Goal: Transaction & Acquisition: Purchase product/service

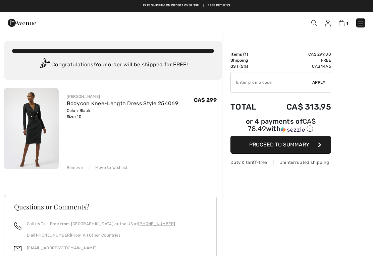
click at [288, 146] on span "Proceed to Summary" at bounding box center [279, 144] width 60 height 6
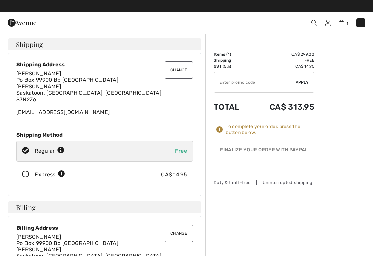
click at [249, 80] on input "TEXT" at bounding box center [254, 82] width 81 height 20
type input "OC0015317D"
click at [303, 83] on span "Apply" at bounding box center [301, 82] width 13 height 6
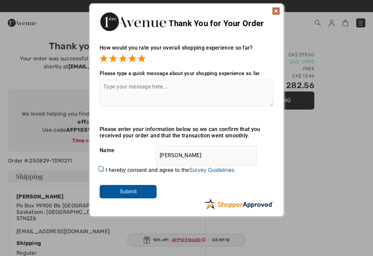
click at [153, 94] on textarea at bounding box center [187, 93] width 174 height 26
click at [126, 88] on textarea "Exceptional service" at bounding box center [187, 93] width 174 height 26
click at [154, 92] on textarea "Amazing service" at bounding box center [187, 93] width 174 height 26
type textarea "A"
click at [147, 88] on textarea "Amazing service couldn’t ask" at bounding box center [187, 93] width 174 height 26
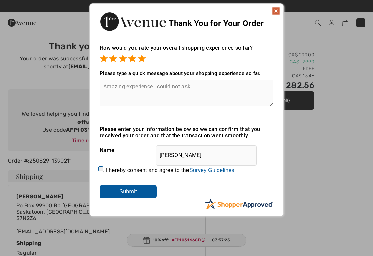
click at [206, 90] on textarea "Amazing experience I could not ask" at bounding box center [187, 93] width 174 height 26
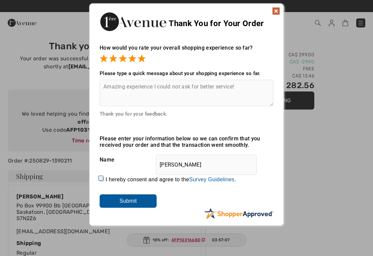
type textarea "Amazing experience I could not ask for better service!"
click at [335, 157] on div "Sorry! Something went wrong. Close Thank You for Your Order How would you rate …" at bounding box center [186, 114] width 373 height 229
click at [135, 206] on input "Submit" at bounding box center [128, 200] width 57 height 13
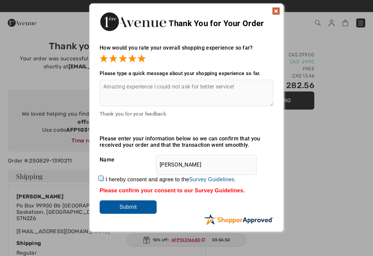
click at [138, 208] on input "Submit" at bounding box center [128, 206] width 57 height 13
click at [107, 182] on label "I hereby consent and agree to the By submitting a review, you grant permission …" at bounding box center [171, 180] width 130 height 6
click at [104, 181] on input "I hereby consent and agree to the By submitting a review, you grant permission …" at bounding box center [102, 179] width 4 height 4
checkbox input "true"
click at [129, 211] on input "Submit" at bounding box center [128, 206] width 57 height 13
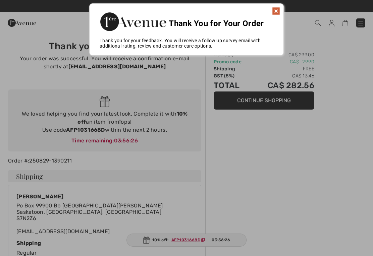
click at [279, 11] on img at bounding box center [276, 11] width 8 height 8
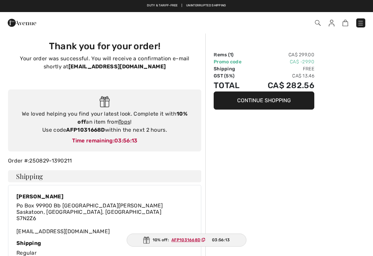
click at [331, 24] on img at bounding box center [331, 23] width 6 height 7
click at [330, 21] on img at bounding box center [331, 23] width 6 height 7
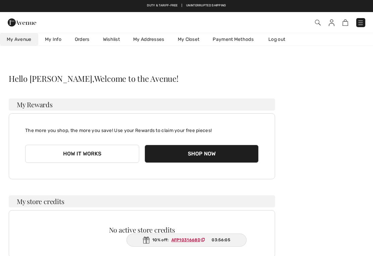
click at [192, 42] on link "My Closet" at bounding box center [188, 39] width 35 height 12
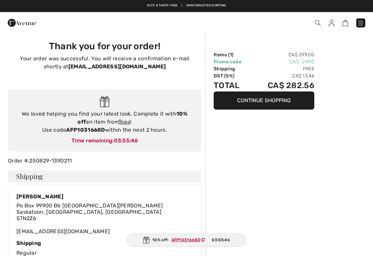
click at [359, 26] on img at bounding box center [360, 23] width 7 height 7
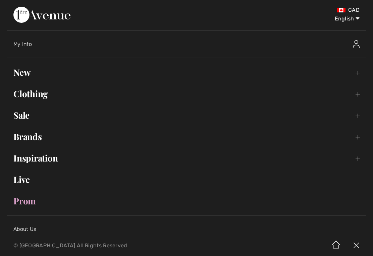
click at [31, 137] on link "Brands Open submenu" at bounding box center [186, 136] width 359 height 15
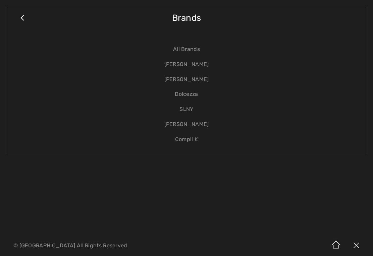
click at [195, 79] on link "[PERSON_NAME]" at bounding box center [186, 79] width 345 height 15
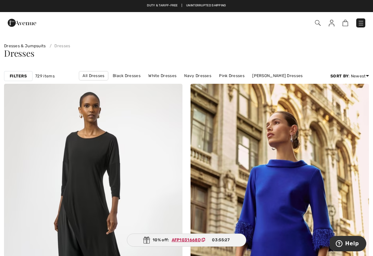
click at [128, 76] on link "Black Dresses" at bounding box center [126, 75] width 35 height 9
click at [131, 77] on link "Black Dresses" at bounding box center [126, 75] width 35 height 9
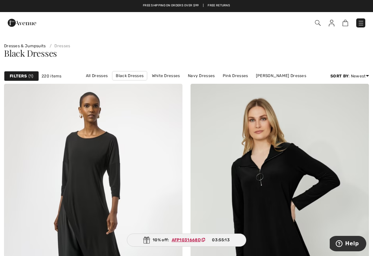
click at [278, 78] on link "[PERSON_NAME] Dresses" at bounding box center [280, 75] width 57 height 9
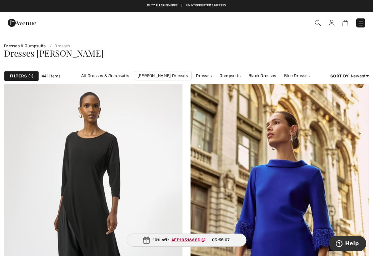
click at [28, 78] on span "1" at bounding box center [30, 76] width 5 height 6
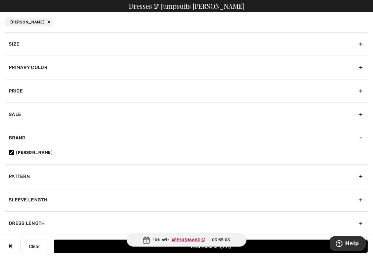
click at [19, 135] on div "Brand" at bounding box center [186, 137] width 362 height 23
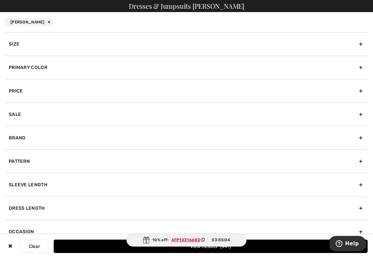
click at [21, 139] on div "Brand" at bounding box center [186, 137] width 362 height 23
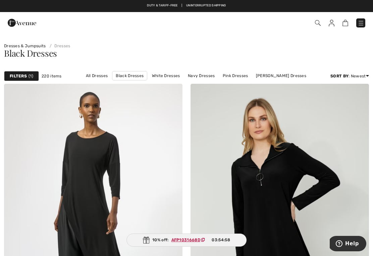
click at [100, 78] on link "All Dresses" at bounding box center [96, 75] width 28 height 9
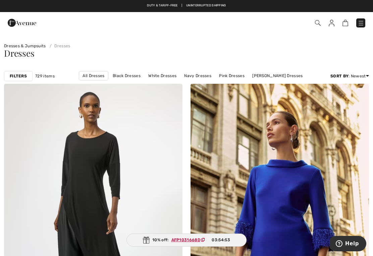
click at [357, 27] on link at bounding box center [360, 22] width 9 height 9
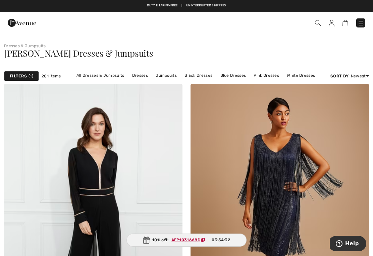
click at [203, 74] on link "Black Dresses" at bounding box center [198, 75] width 35 height 9
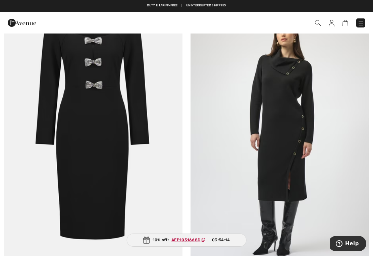
scroll to position [742, 0]
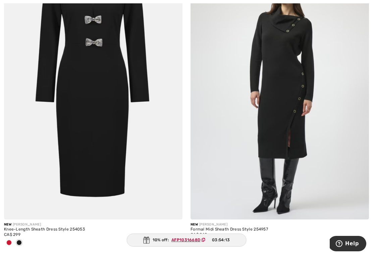
click at [309, 98] on img at bounding box center [279, 85] width 178 height 267
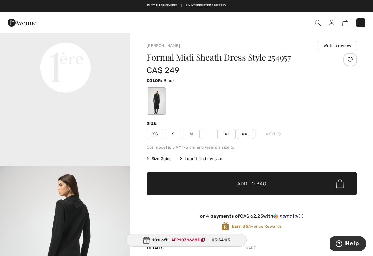
scroll to position [455, 0]
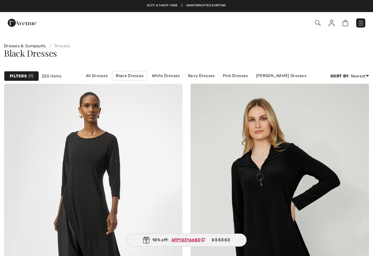
checkbox input "true"
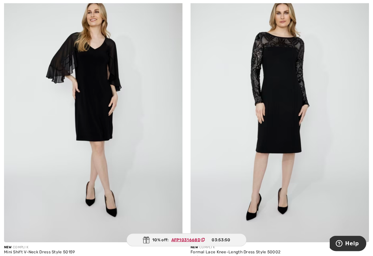
scroll to position [1024, 0]
click at [138, 143] on img at bounding box center [93, 108] width 178 height 267
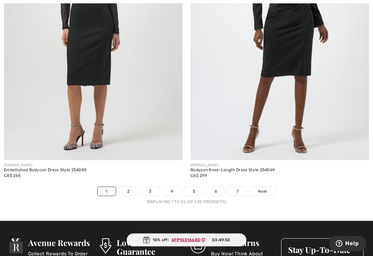
scroll to position [5398, 0]
click at [261, 190] on link "Next" at bounding box center [262, 191] width 25 height 9
click at [263, 188] on span "Next" at bounding box center [262, 191] width 9 height 6
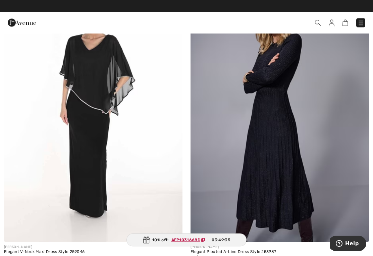
scroll to position [411, 0]
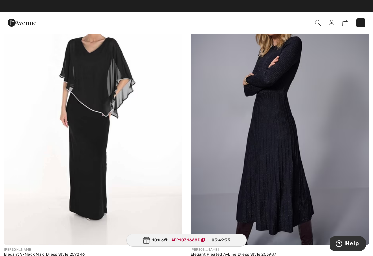
click at [103, 123] on img at bounding box center [93, 110] width 178 height 267
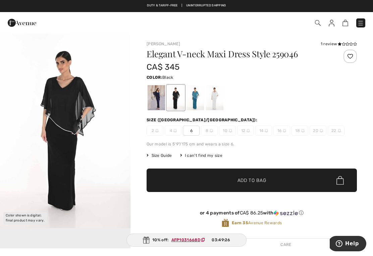
click at [155, 95] on div at bounding box center [155, 97] width 17 height 25
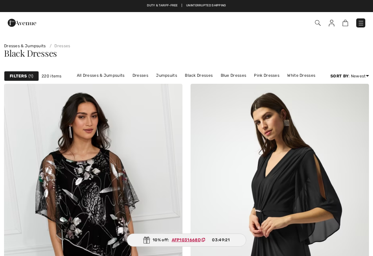
checkbox input "true"
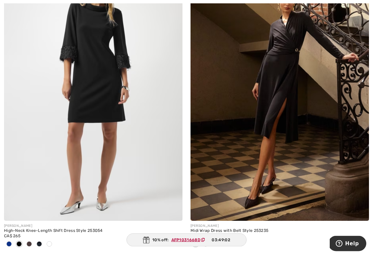
scroll to position [2911, 0]
click at [132, 111] on img at bounding box center [93, 86] width 178 height 267
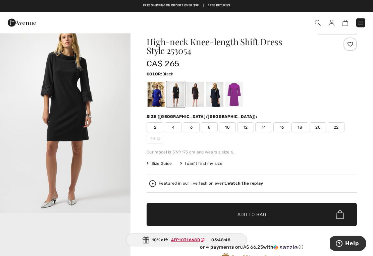
scroll to position [2, 0]
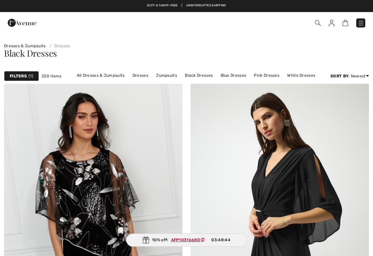
checkbox input "true"
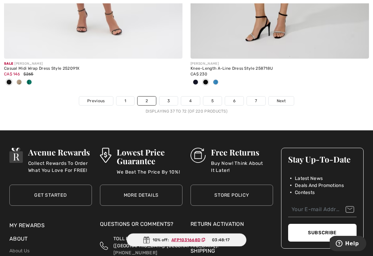
scroll to position [5544, 0]
click at [289, 97] on link "Next" at bounding box center [280, 101] width 25 height 9
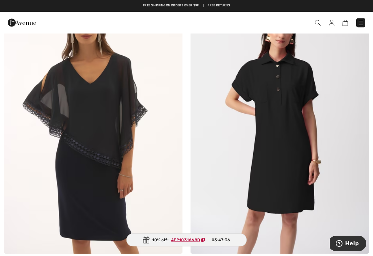
scroll to position [4185, 0]
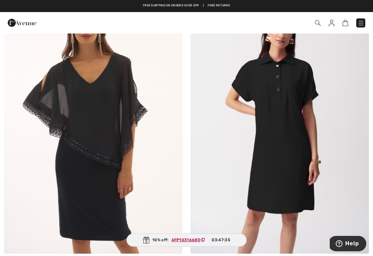
click at [143, 148] on img at bounding box center [93, 119] width 178 height 267
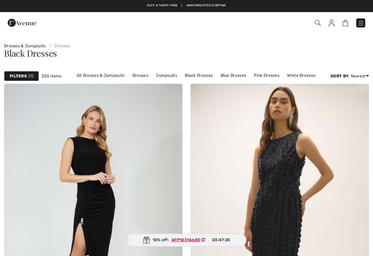
checkbox input "true"
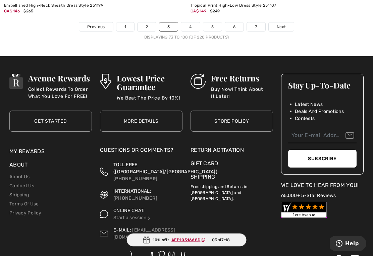
scroll to position [5640, 0]
click at [289, 24] on link "Next" at bounding box center [280, 26] width 25 height 9
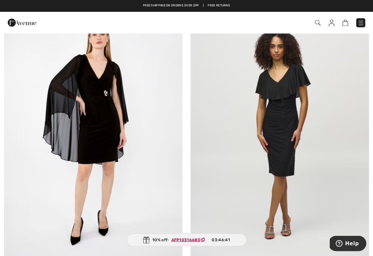
scroll to position [3867, 0]
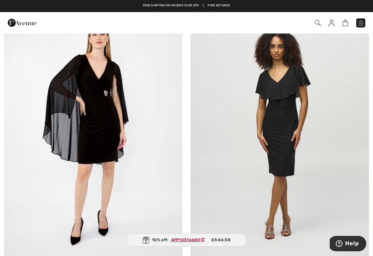
click at [135, 117] on img at bounding box center [93, 132] width 178 height 267
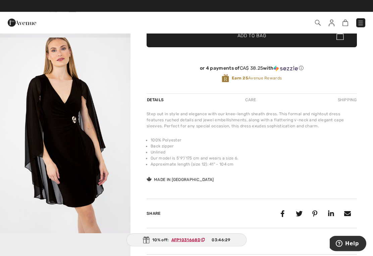
scroll to position [191, 0]
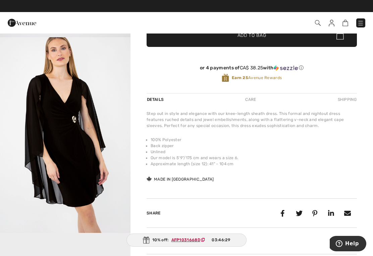
click at [92, 134] on img "2 / 4" at bounding box center [65, 135] width 130 height 196
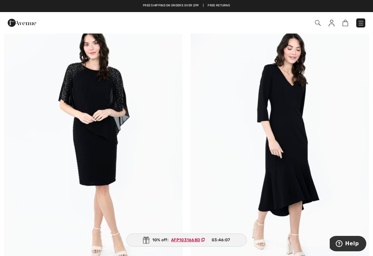
scroll to position [4769, 0]
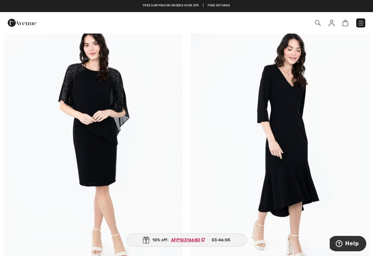
click at [139, 109] on img at bounding box center [93, 144] width 178 height 267
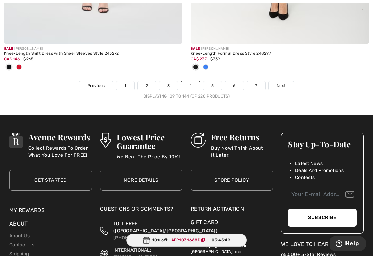
scroll to position [5640, 0]
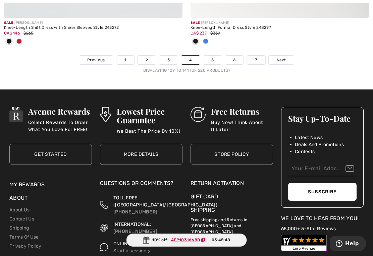
click at [217, 56] on link "5" at bounding box center [212, 60] width 18 height 9
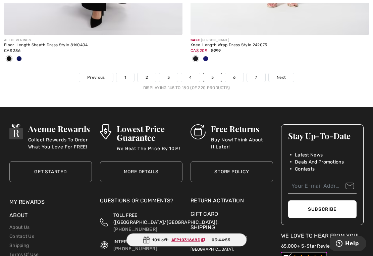
scroll to position [5600, 0]
click at [285, 74] on span "Next" at bounding box center [280, 77] width 9 height 6
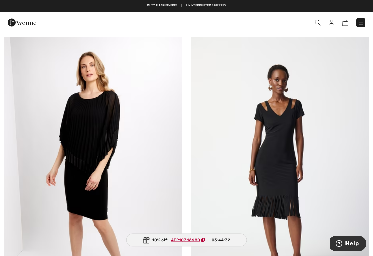
scroll to position [1570, 0]
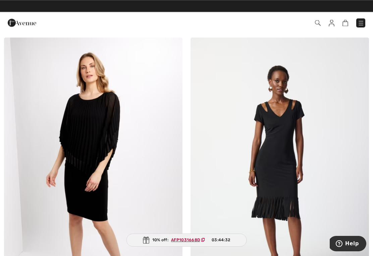
click at [141, 143] on img at bounding box center [93, 171] width 178 height 267
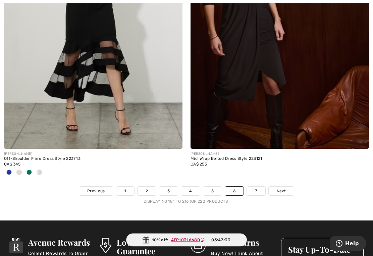
scroll to position [5476, 0]
click at [295, 94] on img at bounding box center [279, 14] width 178 height 267
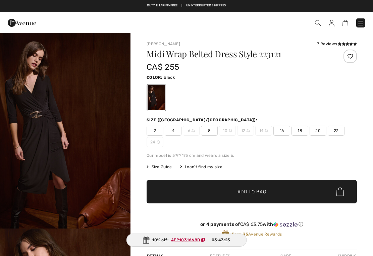
checkbox input "true"
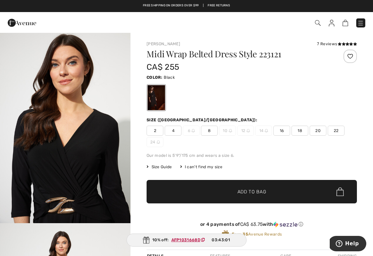
scroll to position [1411, 0]
click at [362, 26] on img at bounding box center [360, 23] width 7 height 7
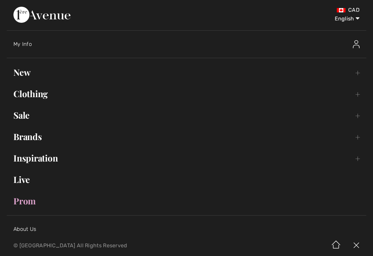
click at [37, 91] on link "Clothing Toggle submenu" at bounding box center [186, 93] width 359 height 15
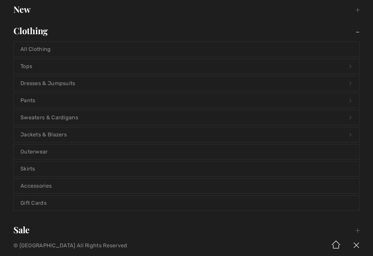
scroll to position [63, 0]
click at [42, 150] on link "Outerwear" at bounding box center [186, 151] width 345 height 15
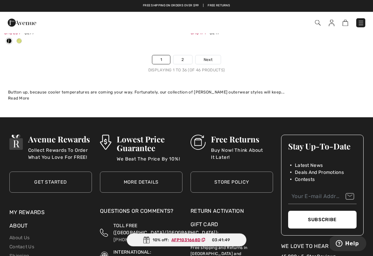
scroll to position [5566, 0]
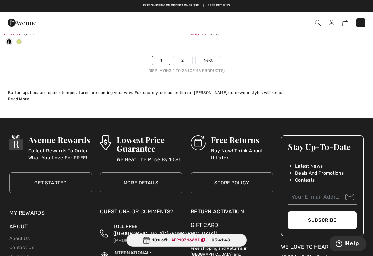
click at [213, 56] on link "Next" at bounding box center [207, 60] width 25 height 9
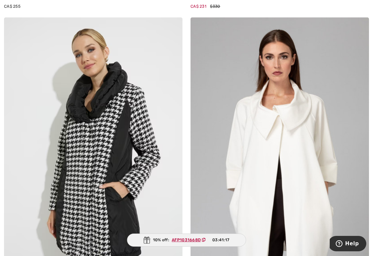
scroll to position [1246, 0]
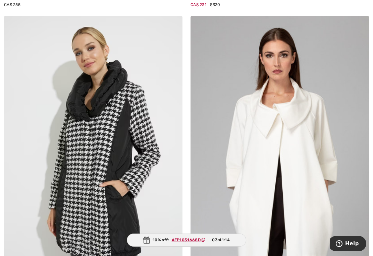
click at [115, 137] on img at bounding box center [93, 149] width 178 height 267
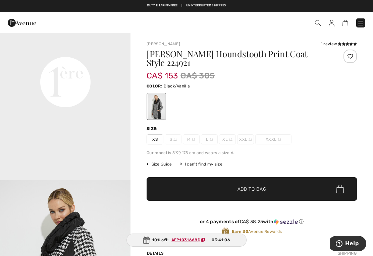
scroll to position [419, 0]
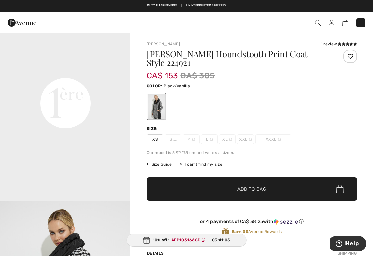
click at [112, 71] on video "Your browser does not support the video tag." at bounding box center [65, 38] width 130 height 65
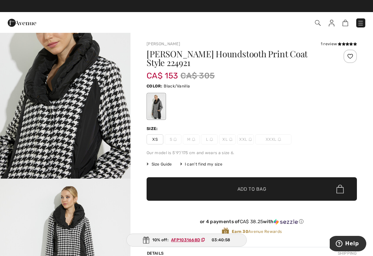
scroll to position [823, 0]
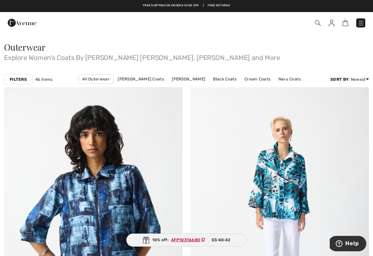
click at [357, 22] on img at bounding box center [360, 23] width 7 height 7
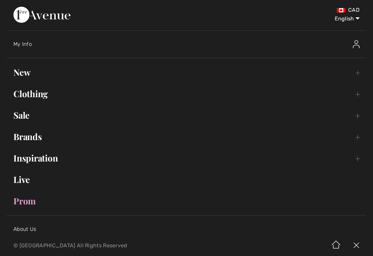
click at [41, 95] on link "Clothing Toggle submenu" at bounding box center [186, 93] width 359 height 15
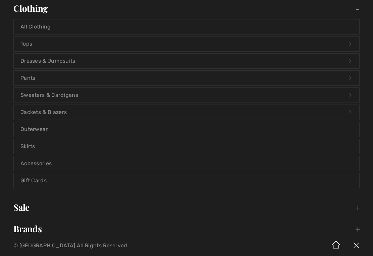
scroll to position [87, 0]
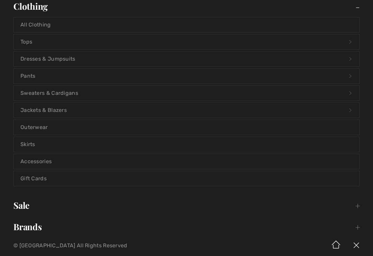
click at [63, 109] on link "Jackets & Blazers Open submenu" at bounding box center [186, 110] width 345 height 15
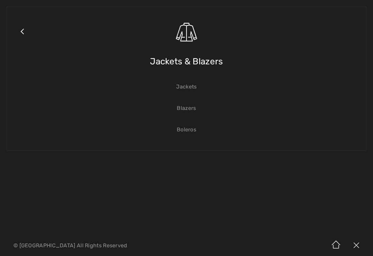
click at [192, 91] on link "Jackets" at bounding box center [186, 86] width 345 height 15
click at [26, 33] on link "Close submenu" at bounding box center [22, 40] width 17 height 52
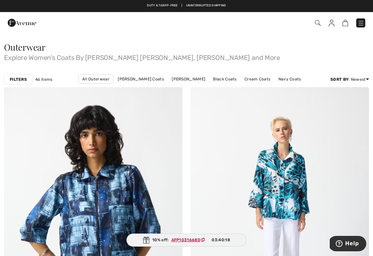
click at [364, 19] on link at bounding box center [360, 22] width 9 height 9
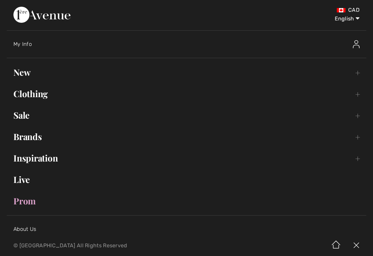
click at [40, 99] on link "Clothing Toggle submenu" at bounding box center [186, 93] width 359 height 15
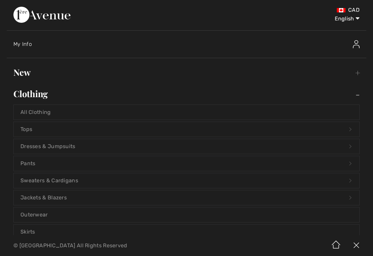
click at [60, 195] on link "Jackets & Blazers Open submenu" at bounding box center [186, 197] width 345 height 15
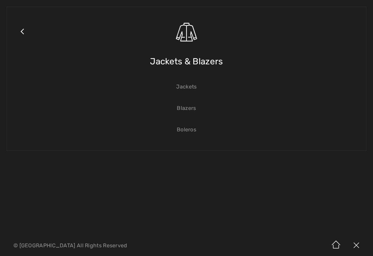
click at [189, 110] on link "Blazers" at bounding box center [186, 108] width 345 height 15
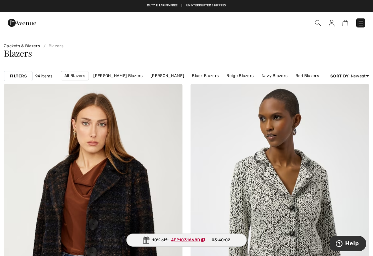
click at [20, 74] on strong "Filters" at bounding box center [18, 76] width 17 height 6
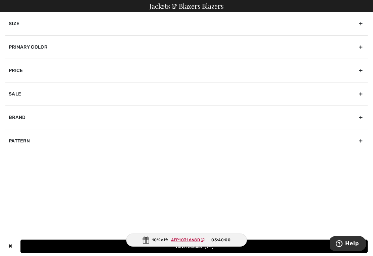
click at [49, 43] on div "Primary Color" at bounding box center [186, 46] width 362 height 23
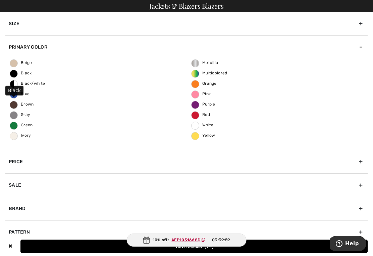
click at [21, 73] on span "Black" at bounding box center [21, 73] width 22 height 5
click at [0, 0] on input "Black" at bounding box center [0, 0] width 0 height 0
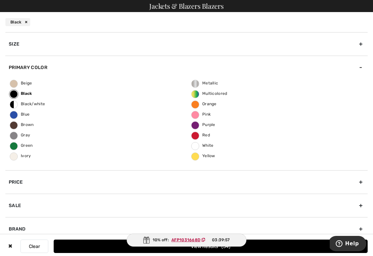
click at [18, 44] on div "Size" at bounding box center [186, 43] width 362 height 23
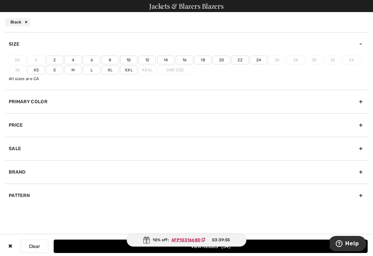
click at [132, 58] on label "10" at bounding box center [128, 60] width 17 height 9
click at [0, 0] on input"] "10" at bounding box center [0, 0] width 0 height 0
click at [280, 246] on button "View Results 17" at bounding box center [211, 246] width 314 height 13
click at [292, 245] on button "Loading..." at bounding box center [211, 246] width 314 height 13
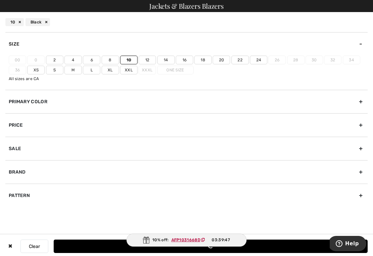
click at [294, 246] on button "Loading..." at bounding box center [211, 246] width 314 height 13
click at [293, 250] on button "Loading..." at bounding box center [211, 246] width 314 height 13
click at [63, 246] on button "Loading..." at bounding box center [211, 246] width 314 height 13
click at [67, 240] on button "Loading..." at bounding box center [211, 246] width 314 height 13
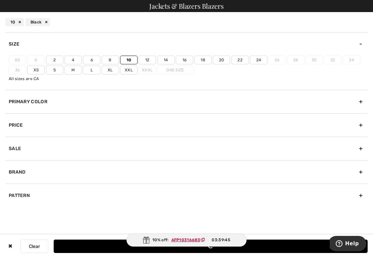
click at [65, 245] on button "Loading..." at bounding box center [211, 246] width 314 height 13
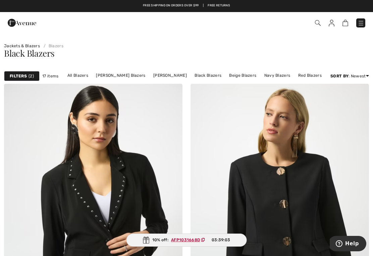
click at [31, 47] on link "Jackets & Blazers" at bounding box center [22, 46] width 36 height 5
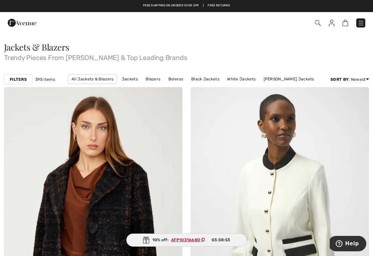
click at [135, 80] on link "Jackets" at bounding box center [129, 79] width 23 height 9
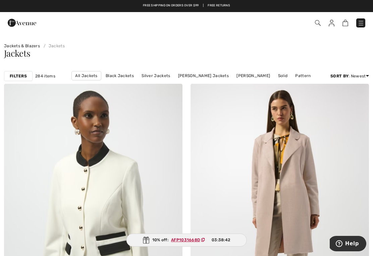
click at [122, 78] on link "Black Jackets" at bounding box center [119, 75] width 35 height 9
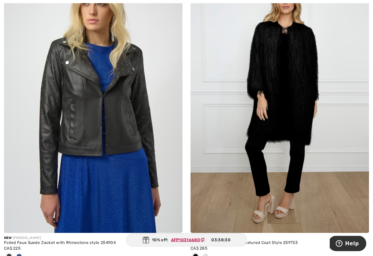
scroll to position [414, 0]
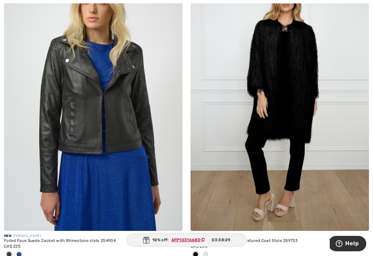
click at [309, 81] on img at bounding box center [279, 96] width 178 height 267
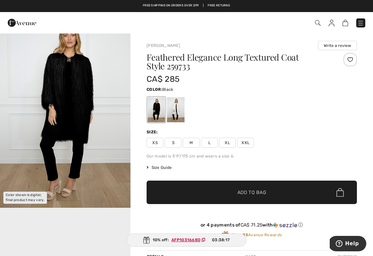
scroll to position [50, 0]
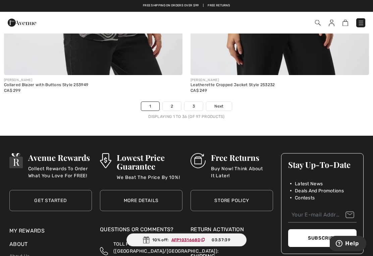
scroll to position [5527, 0]
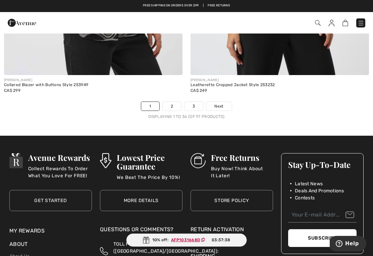
click at [227, 103] on link "Next" at bounding box center [218, 106] width 25 height 9
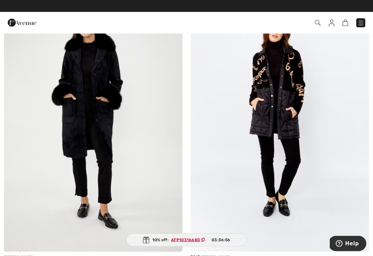
scroll to position [5350, 0]
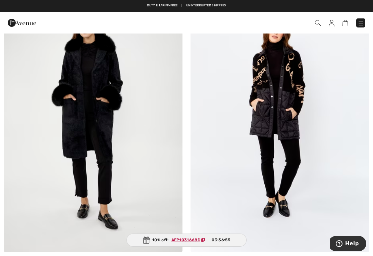
click at [139, 121] on img at bounding box center [93, 118] width 178 height 267
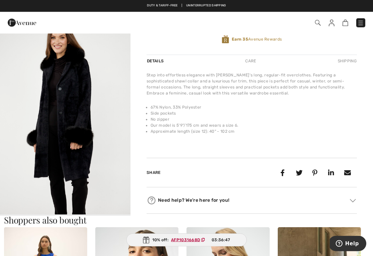
click at [93, 126] on img "2 / 4" at bounding box center [65, 117] width 130 height 196
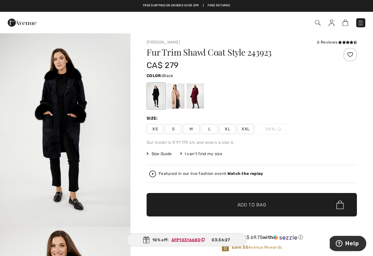
scroll to position [2, 0]
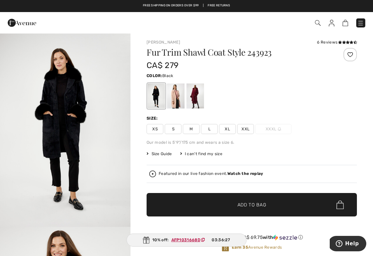
click at [81, 120] on img "1 / 4" at bounding box center [65, 129] width 130 height 196
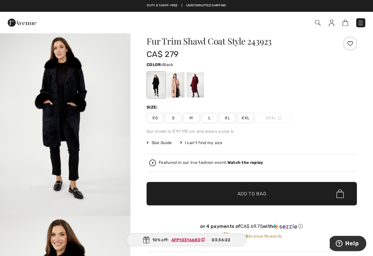
scroll to position [13, 0]
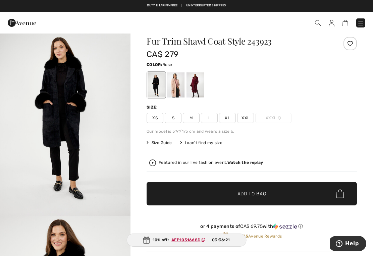
click at [178, 91] on div at bounding box center [175, 84] width 17 height 25
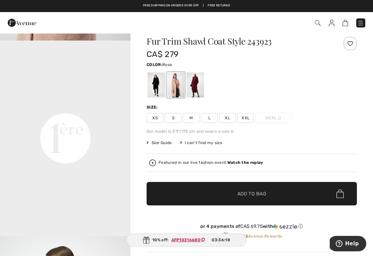
scroll to position [371, 0]
click at [161, 89] on div at bounding box center [155, 84] width 17 height 25
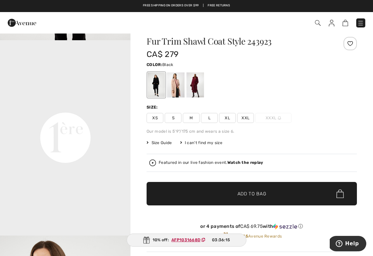
scroll to position [0, 0]
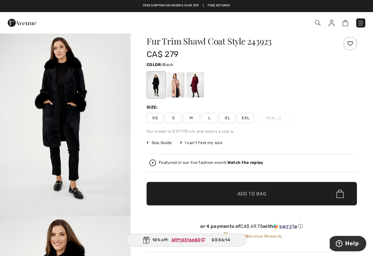
click at [124, 126] on img "1 / 4" at bounding box center [65, 118] width 130 height 196
click at [203, 85] on div at bounding box center [194, 84] width 17 height 25
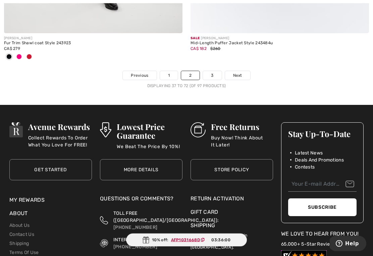
scroll to position [5569, 0]
click at [243, 71] on link "Next" at bounding box center [237, 75] width 25 height 9
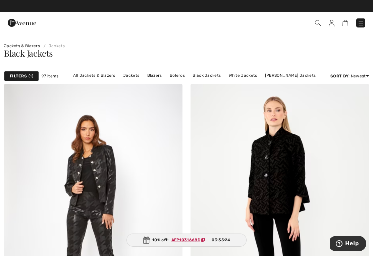
click at [184, 78] on link "Boleros" at bounding box center [177, 75] width 22 height 9
click at [185, 77] on link "Boleros" at bounding box center [177, 75] width 22 height 9
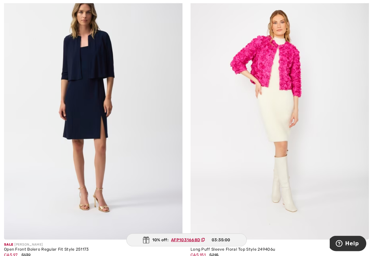
scroll to position [1299, 0]
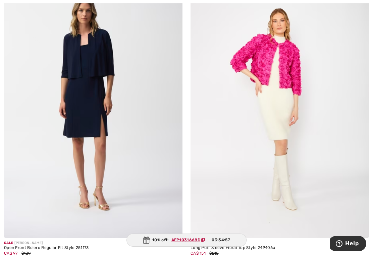
click at [124, 108] on img at bounding box center [93, 104] width 178 height 267
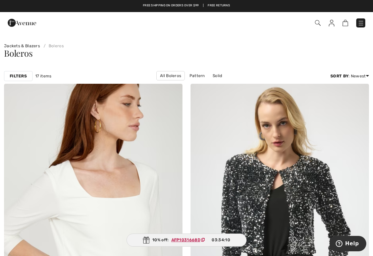
click at [363, 23] on img at bounding box center [360, 23] width 7 height 7
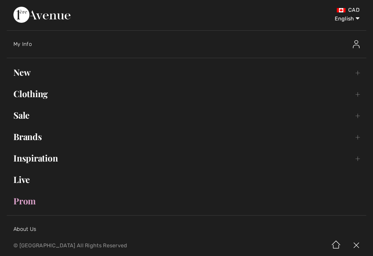
click at [38, 89] on link "Clothing Toggle submenu" at bounding box center [186, 93] width 359 height 15
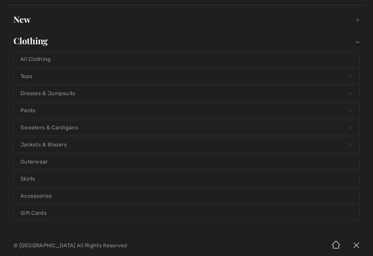
scroll to position [57, 0]
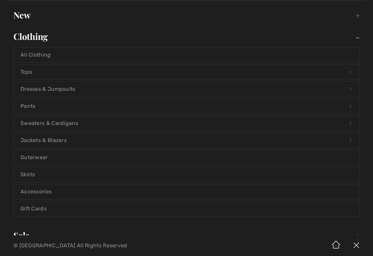
click at [79, 123] on link "Sweaters & Cardigans Open submenu" at bounding box center [186, 123] width 345 height 15
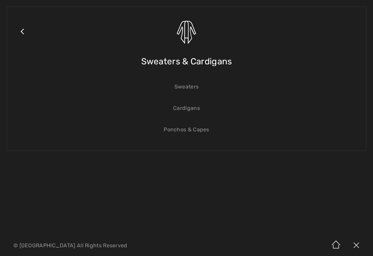
click at [193, 109] on link "Cardigans" at bounding box center [186, 108] width 345 height 15
click at [193, 111] on link "Cardigans" at bounding box center [186, 108] width 345 height 15
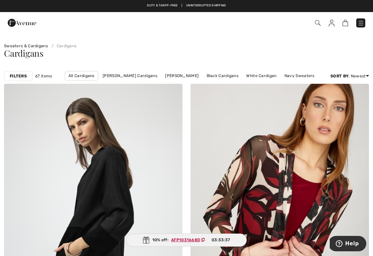
click at [227, 71] on link "Black Cardigans" at bounding box center [222, 75] width 39 height 9
click at [228, 78] on link "Black Cardigans" at bounding box center [222, 75] width 39 height 9
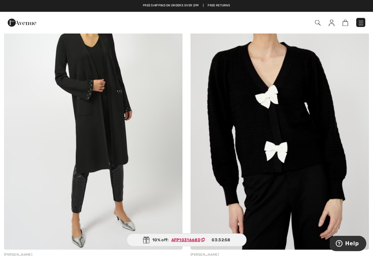
scroll to position [1321, 0]
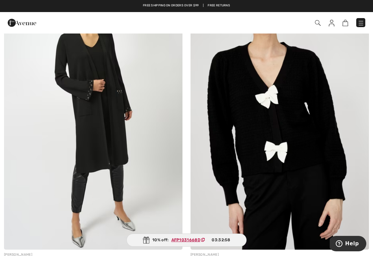
click at [361, 23] on img at bounding box center [360, 23] width 7 height 7
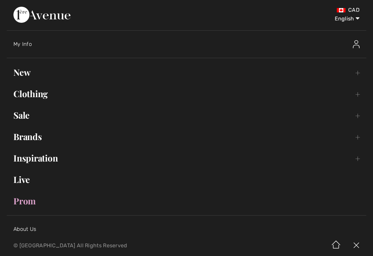
click at [40, 94] on link "Clothing Toggle submenu" at bounding box center [186, 93] width 359 height 15
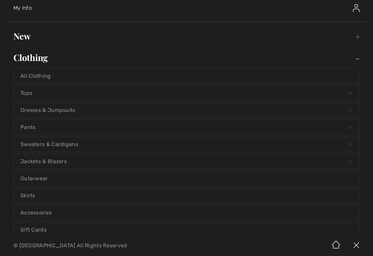
scroll to position [37, 0]
click at [72, 142] on link "Sweaters & Cardigans Open submenu" at bounding box center [186, 143] width 345 height 15
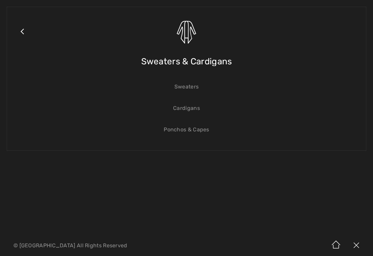
click at [193, 86] on link "Sweaters" at bounding box center [186, 86] width 345 height 15
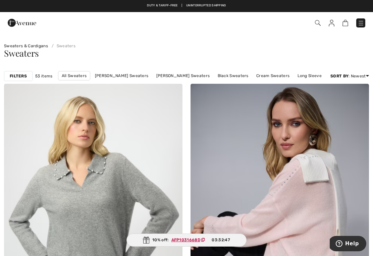
click at [235, 74] on link "Black Sweaters" at bounding box center [233, 75] width 38 height 9
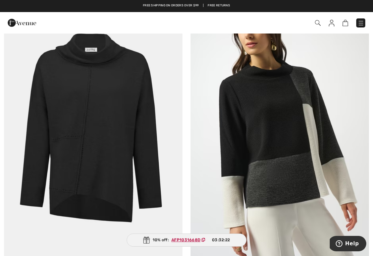
scroll to position [1297, 0]
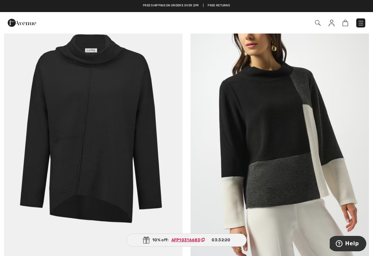
click at [293, 97] on img at bounding box center [279, 128] width 178 height 267
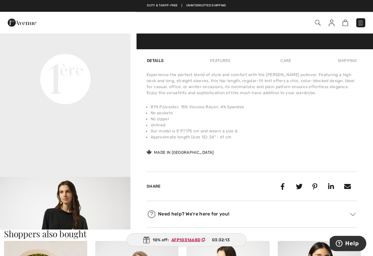
scroll to position [441, 0]
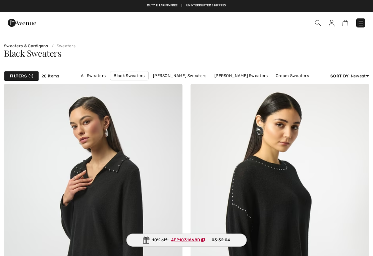
scroll to position [1307, 0]
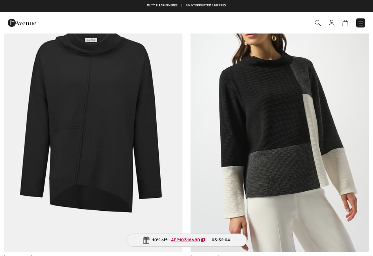
checkbox input "true"
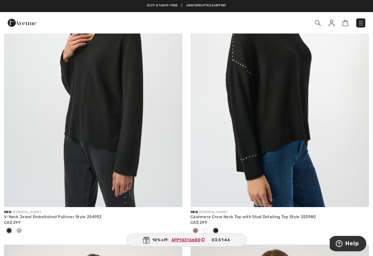
scroll to position [0, 0]
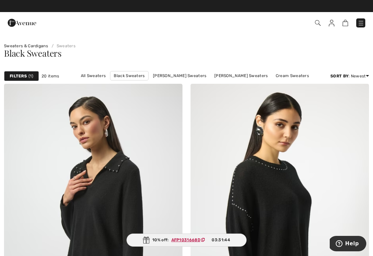
click at [90, 72] on link "All Sweaters" at bounding box center [93, 75] width 32 height 9
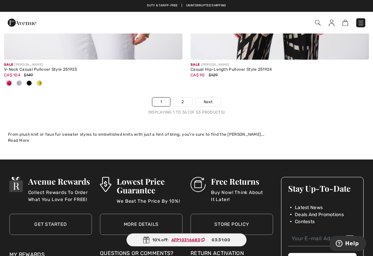
scroll to position [5517, 0]
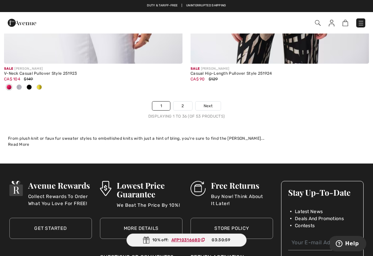
click at [209, 105] on link "Next" at bounding box center [207, 106] width 25 height 9
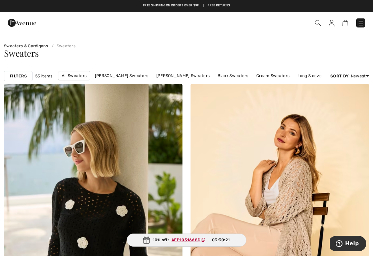
click at [370, 26] on div "Checkout" at bounding box center [186, 22] width 373 height 21
click at [360, 25] on img at bounding box center [360, 23] width 7 height 7
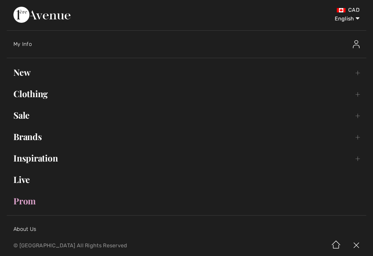
click at [30, 95] on link "Clothing Toggle submenu" at bounding box center [186, 93] width 359 height 15
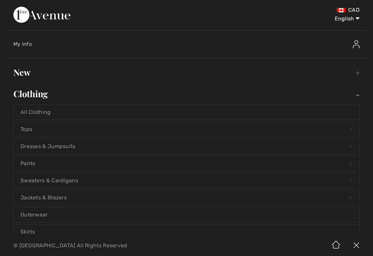
click at [18, 68] on link "New Toggle submenu" at bounding box center [186, 72] width 359 height 15
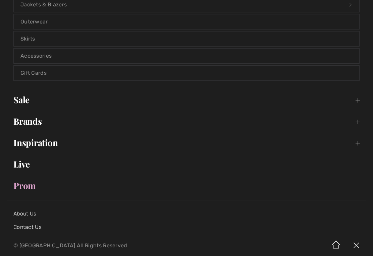
scroll to position [379, 0]
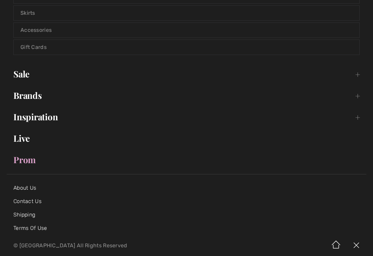
click at [19, 71] on link "Sale Toggle submenu" at bounding box center [186, 74] width 359 height 15
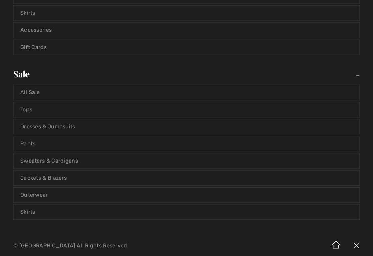
click at [26, 93] on link "All Sale" at bounding box center [186, 92] width 345 height 15
click at [26, 90] on link "All Sale" at bounding box center [186, 92] width 345 height 15
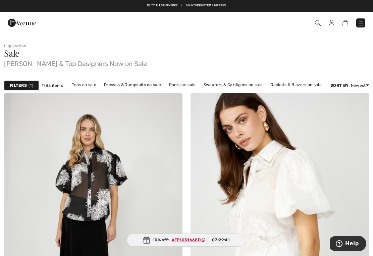
click at [234, 85] on link "Sweaters & Cardigans on sale" at bounding box center [233, 84] width 66 height 9
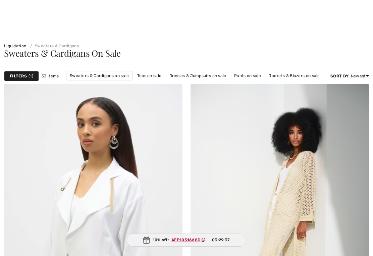
checkbox input "true"
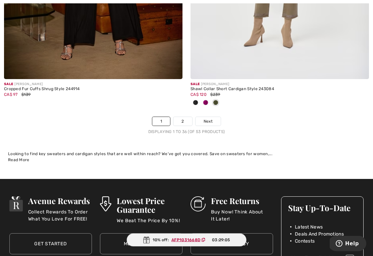
scroll to position [5490, 0]
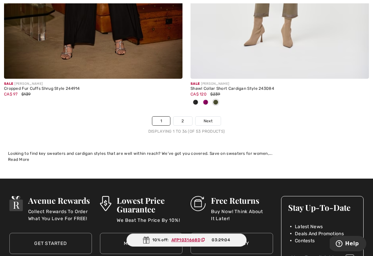
click at [212, 118] on span "Next" at bounding box center [207, 121] width 9 height 6
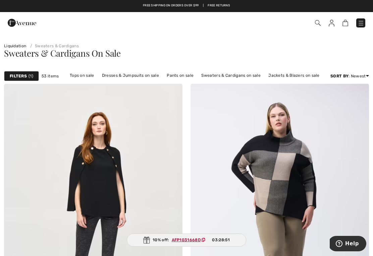
click at [295, 75] on link "Jackets & Blazers on sale" at bounding box center [294, 75] width 58 height 9
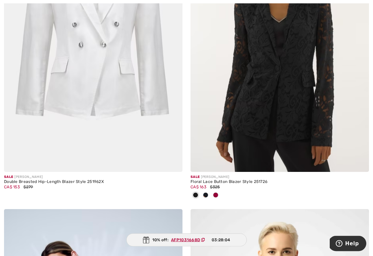
scroll to position [5115, 0]
click at [297, 87] on img at bounding box center [279, 38] width 178 height 267
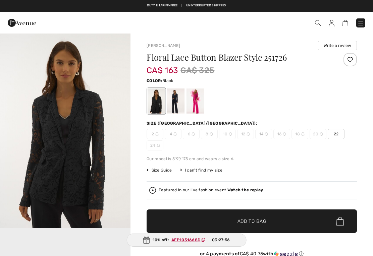
checkbox input "true"
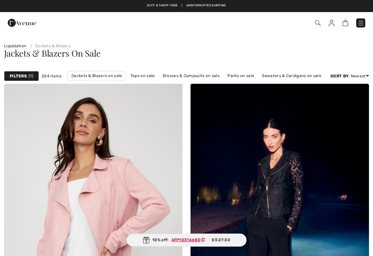
checkbox input "true"
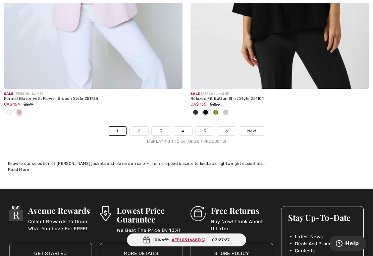
scroll to position [5503, 0]
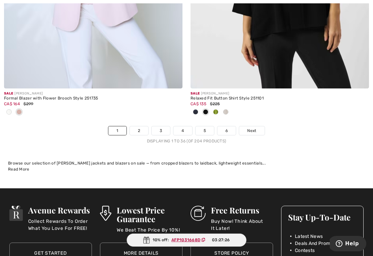
click at [254, 128] on span "Next" at bounding box center [251, 131] width 9 height 6
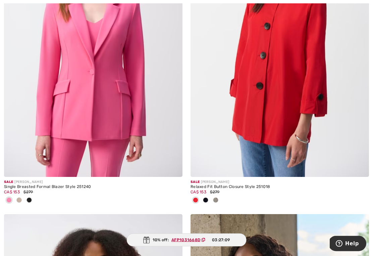
scroll to position [802, 0]
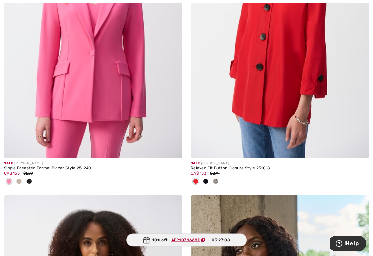
click at [30, 183] on span at bounding box center [28, 181] width 5 height 5
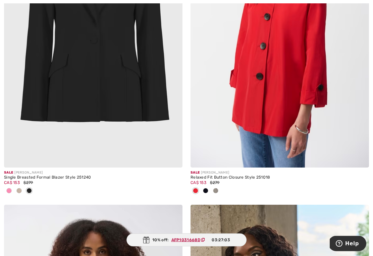
scroll to position [793, 0]
click at [131, 76] on img at bounding box center [93, 33] width 178 height 267
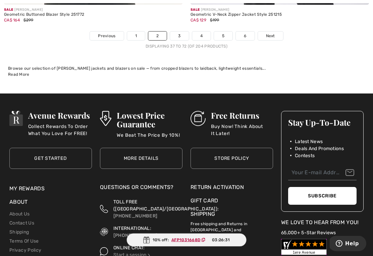
scroll to position [5587, 0]
click at [272, 33] on span "Next" at bounding box center [270, 36] width 9 height 6
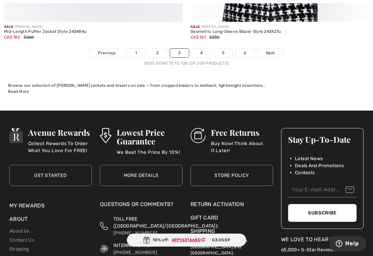
scroll to position [5508, 0]
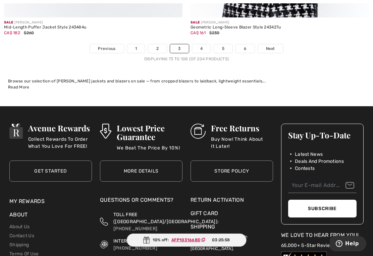
click at [272, 46] on span "Next" at bounding box center [270, 49] width 9 height 6
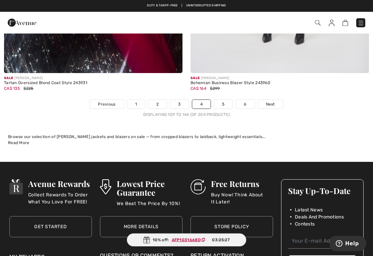
scroll to position [5455, 0]
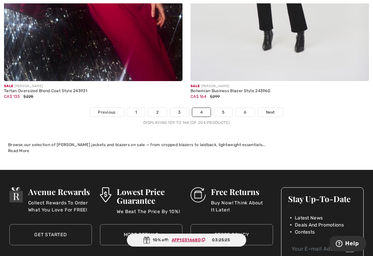
click at [276, 108] on link "Next" at bounding box center [270, 112] width 25 height 9
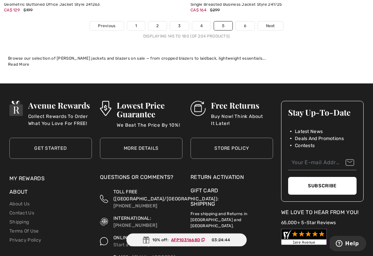
scroll to position [5575, 0]
click at [273, 21] on link "Next" at bounding box center [270, 25] width 25 height 9
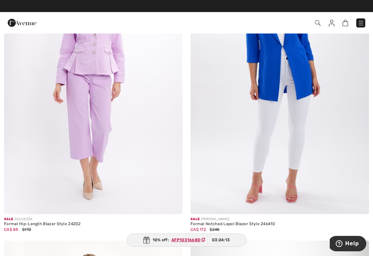
scroll to position [949, 0]
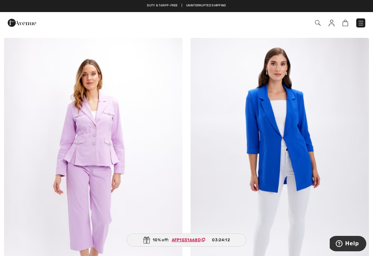
click at [361, 24] on img at bounding box center [360, 23] width 7 height 7
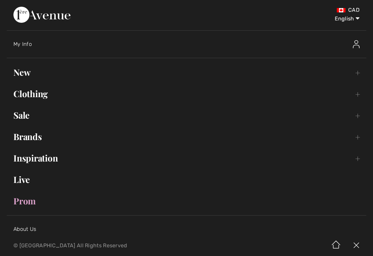
click at [39, 95] on link "Clothing Toggle submenu" at bounding box center [186, 93] width 359 height 15
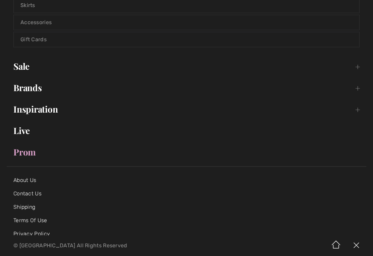
scroll to position [239, 0]
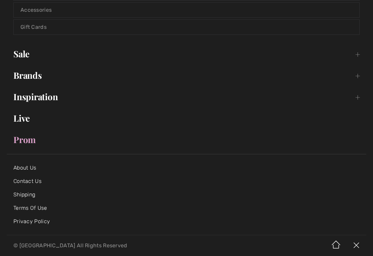
click at [33, 53] on link "Sale Toggle submenu" at bounding box center [186, 54] width 359 height 15
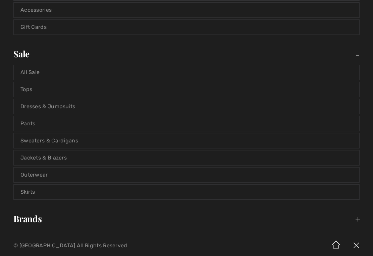
click at [31, 88] on link "Tops" at bounding box center [186, 89] width 345 height 15
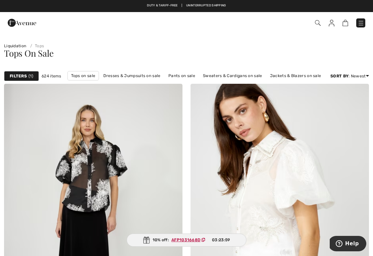
click at [26, 79] on div "Filters 1" at bounding box center [21, 76] width 35 height 10
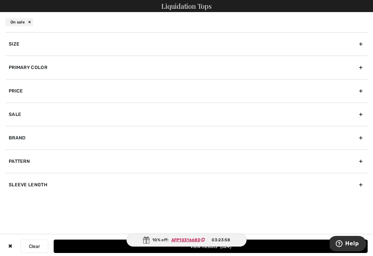
click at [20, 47] on div "Size" at bounding box center [186, 43] width 362 height 23
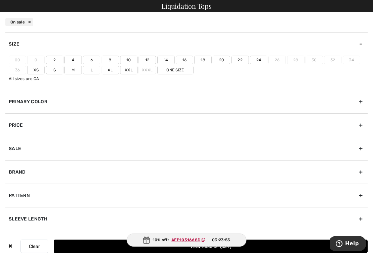
click at [132, 58] on label "10" at bounding box center [128, 60] width 17 height 9
click at [0, 0] on input"] "10" at bounding box center [0, 0] width 0 height 0
click at [94, 70] on label "L" at bounding box center [91, 70] width 17 height 9
click at [0, 0] on input"] "L" at bounding box center [0, 0] width 0 height 0
click at [286, 245] on button "View Results 258" at bounding box center [211, 246] width 314 height 13
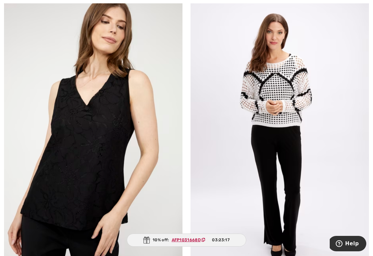
scroll to position [672, 0]
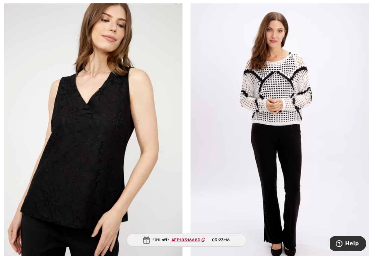
click at [305, 129] on img at bounding box center [279, 132] width 178 height 267
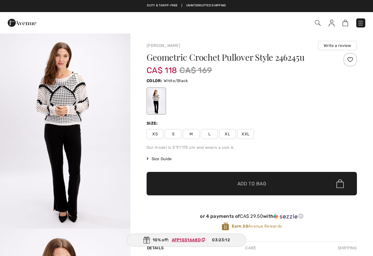
checkbox input "true"
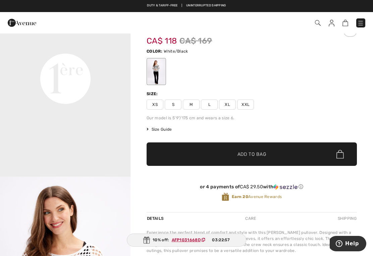
scroll to position [29, 0]
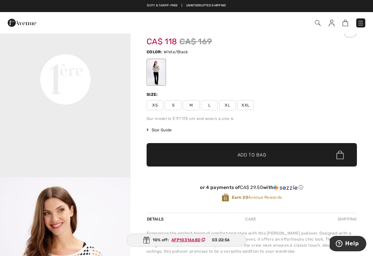
click at [164, 132] on span "Size Guide" at bounding box center [158, 130] width 25 height 6
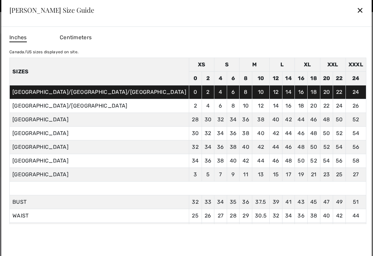
click at [252, 215] on td "30.5 77" at bounding box center [260, 216] width 17 height 14
click at [356, 17] on div "✕" at bounding box center [359, 10] width 7 height 14
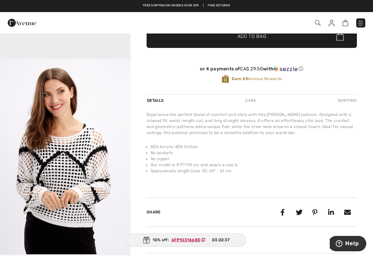
scroll to position [147, 0]
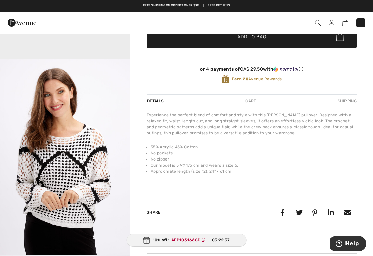
click at [100, 185] on img "3 / 4" at bounding box center [65, 157] width 130 height 196
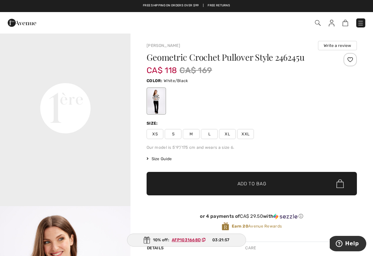
click at [349, 60] on div at bounding box center [349, 59] width 13 height 13
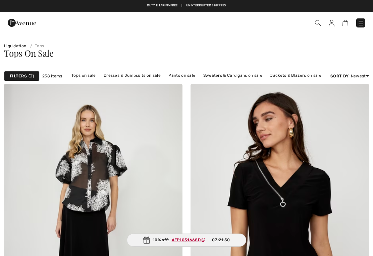
checkbox input "true"
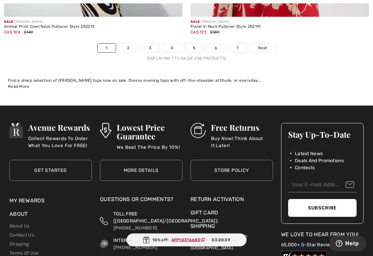
scroll to position [5608, 0]
click at [268, 44] on link "Next" at bounding box center [262, 48] width 25 height 9
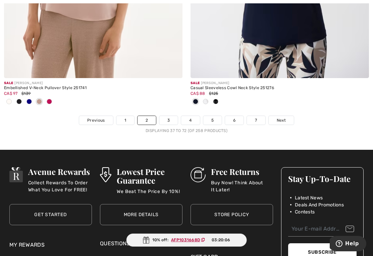
scroll to position [5503, 0]
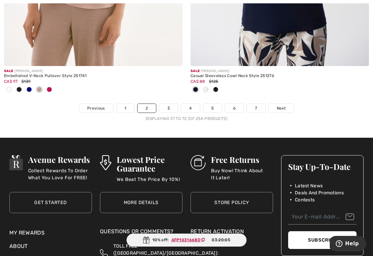
click at [286, 104] on link "Next" at bounding box center [280, 108] width 25 height 9
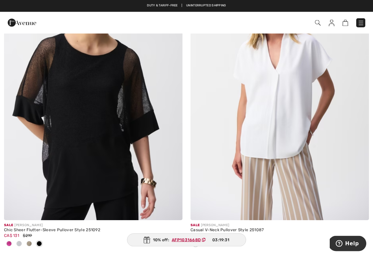
scroll to position [126, 0]
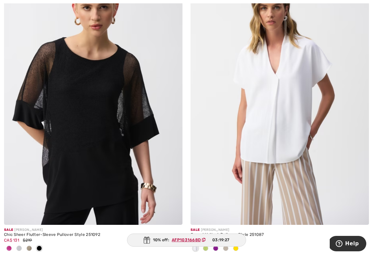
click at [127, 135] on img at bounding box center [93, 90] width 178 height 267
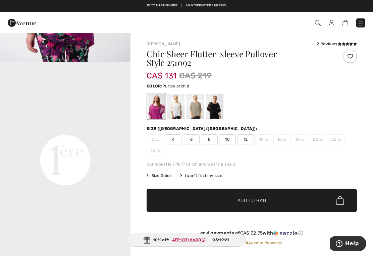
scroll to position [386, 0]
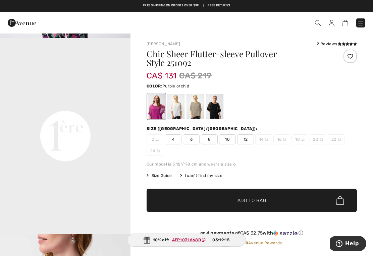
click at [21, 4] on div "Free shipping on orders over $99 | Free Returns" at bounding box center [186, 8] width 373 height 11
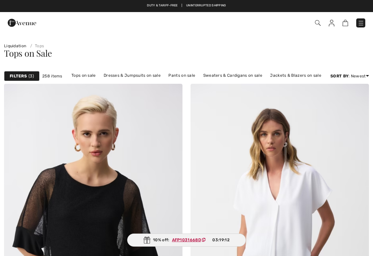
checkbox input "true"
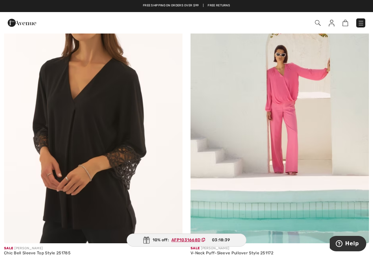
scroll to position [4760, 0]
click at [80, 107] on img at bounding box center [93, 109] width 178 height 267
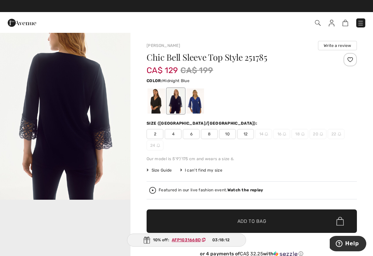
scroll to position [224, 0]
click at [92, 138] on img "2 / 5" at bounding box center [65, 101] width 130 height 195
click at [160, 105] on div at bounding box center [155, 100] width 17 height 25
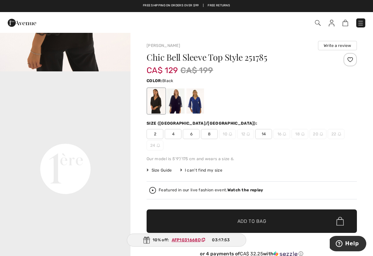
scroll to position [391, 0]
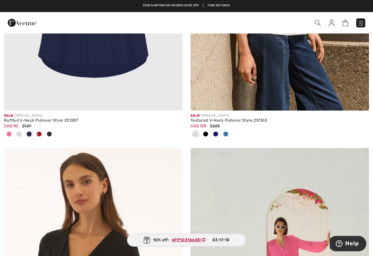
scroll to position [4585, 0]
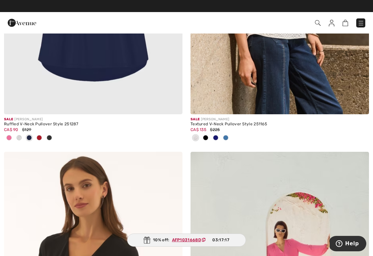
click at [176, 155] on span at bounding box center [172, 161] width 13 height 13
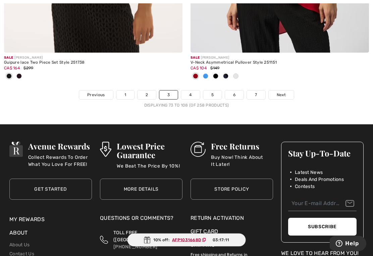
scroll to position [5615, 0]
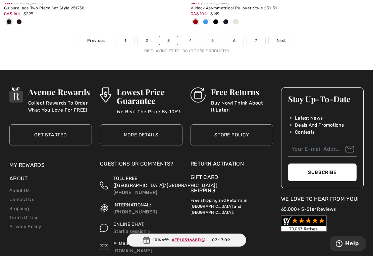
click at [283, 38] on span "Next" at bounding box center [280, 41] width 9 height 6
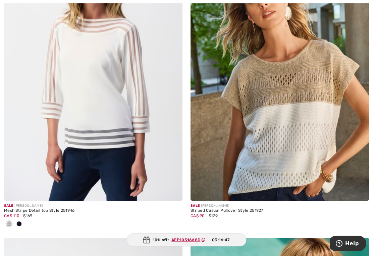
scroll to position [2942, 0]
click at [27, 223] on div at bounding box center [93, 224] width 178 height 11
click at [22, 219] on div at bounding box center [19, 224] width 10 height 11
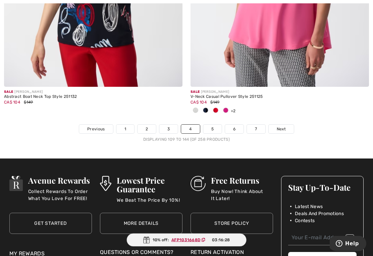
scroll to position [5540, 0]
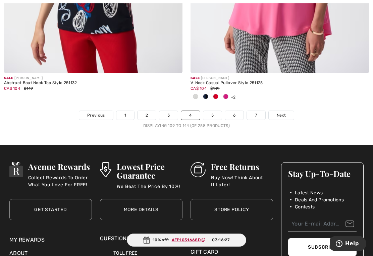
click at [285, 111] on link "Next" at bounding box center [280, 115] width 25 height 9
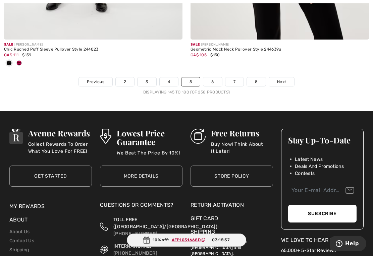
scroll to position [5542, 0]
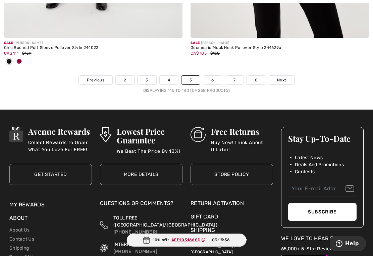
click at [284, 77] on span "Next" at bounding box center [281, 80] width 9 height 6
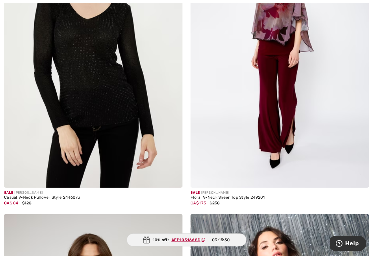
scroll to position [164, 0]
click at [131, 122] on img at bounding box center [93, 53] width 178 height 267
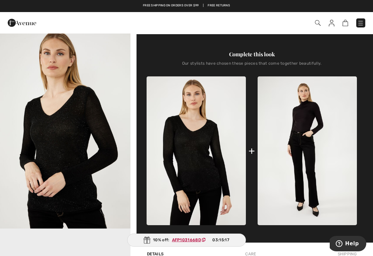
scroll to position [187, 0]
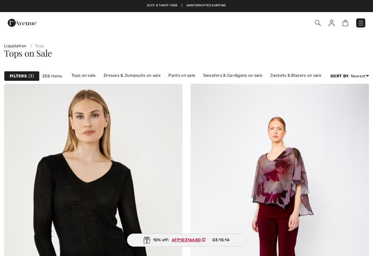
checkbox input "true"
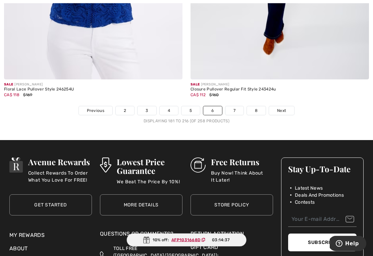
scroll to position [5567, 0]
click at [279, 110] on link "Next" at bounding box center [281, 110] width 25 height 9
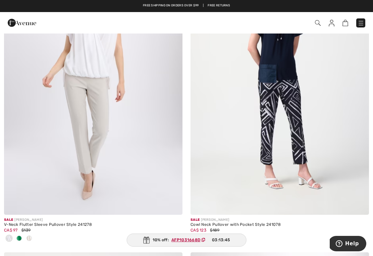
scroll to position [4821, 0]
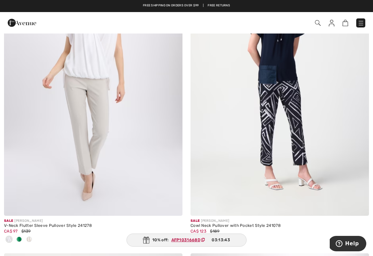
click at [24, 235] on div at bounding box center [29, 239] width 10 height 11
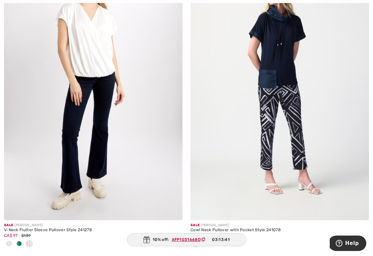
scroll to position [4817, 0]
click at [22, 240] on div at bounding box center [19, 244] width 10 height 11
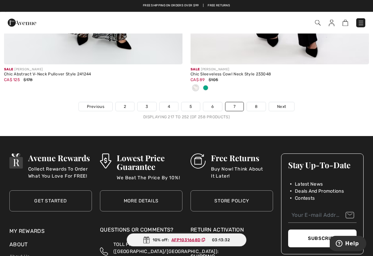
scroll to position [5582, 0]
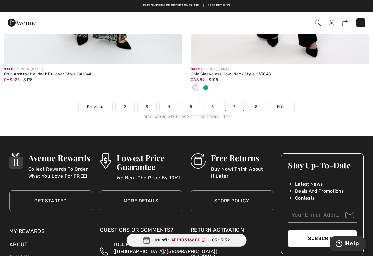
click at [283, 104] on span "Next" at bounding box center [281, 107] width 9 height 6
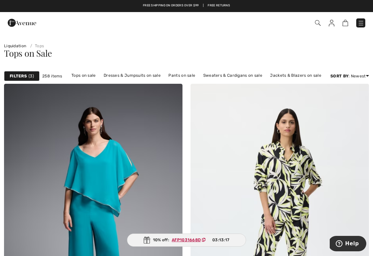
click at [189, 77] on link "Pants on sale" at bounding box center [182, 75] width 34 height 9
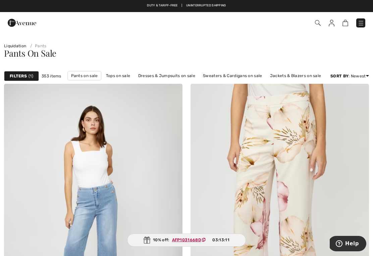
click at [23, 77] on strong "Filters" at bounding box center [18, 76] width 17 height 6
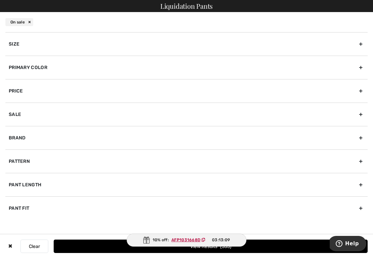
click at [37, 64] on div "Primary Color" at bounding box center [186, 67] width 362 height 23
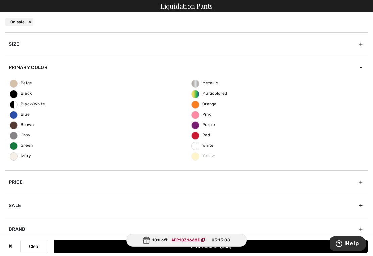
click at [16, 97] on label "Black" at bounding box center [14, 94] width 8 height 8
click at [0, 0] on input "Black" at bounding box center [0, 0] width 0 height 0
click at [281, 245] on button "View Results 126" at bounding box center [211, 246] width 314 height 13
click at [263, 245] on button "Loading..." at bounding box center [211, 246] width 314 height 13
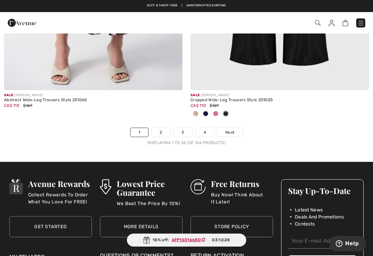
scroll to position [5557, 0]
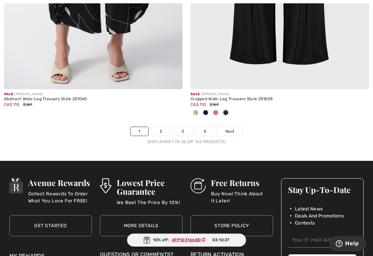
click at [233, 130] on link "Next" at bounding box center [229, 131] width 25 height 9
click at [236, 127] on link "Next" at bounding box center [229, 131] width 25 height 9
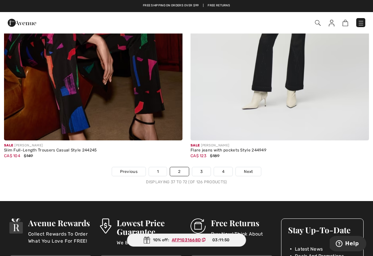
scroll to position [5439, 0]
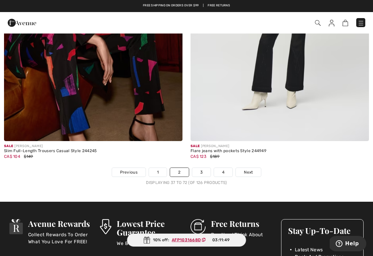
click at [252, 169] on span "Next" at bounding box center [248, 172] width 9 height 6
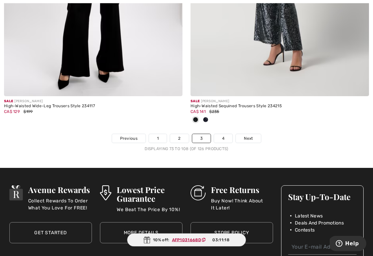
scroll to position [5488, 0]
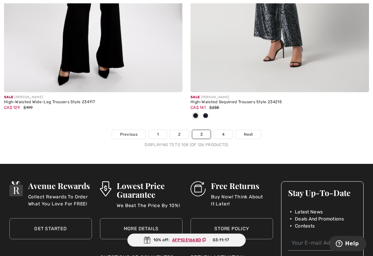
click at [251, 131] on span "Next" at bounding box center [248, 134] width 9 height 6
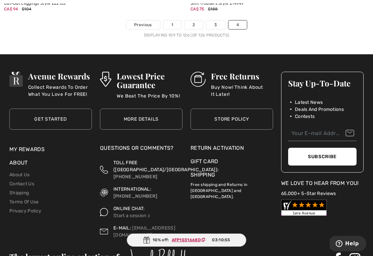
scroll to position [2817, 0]
